Goal: Task Accomplishment & Management: Complete application form

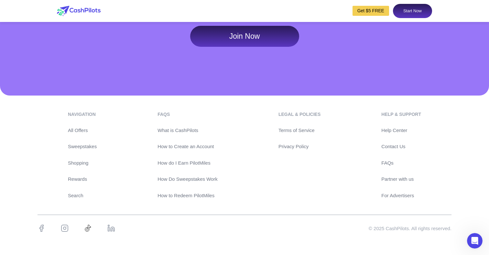
scroll to position [3088, 0]
click at [394, 148] on link "Contact Us" at bounding box center [401, 146] width 40 height 7
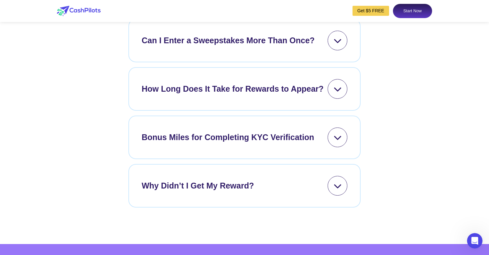
scroll to position [2678, 0]
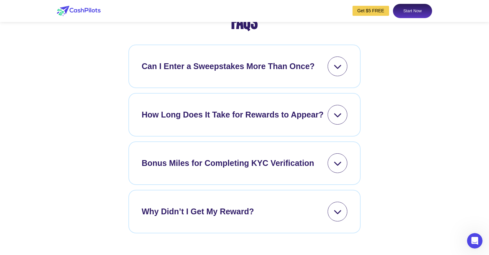
click at [414, 11] on link "Start Now" at bounding box center [412, 11] width 39 height 14
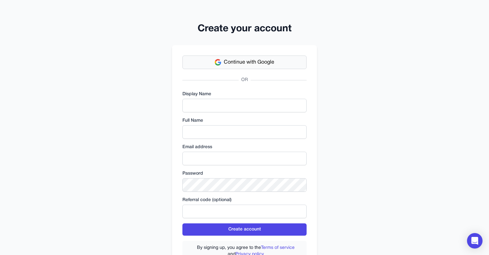
click at [260, 66] on span "Continue with Google" at bounding box center [249, 63] width 50 height 8
